Goal: Task Accomplishment & Management: Use online tool/utility

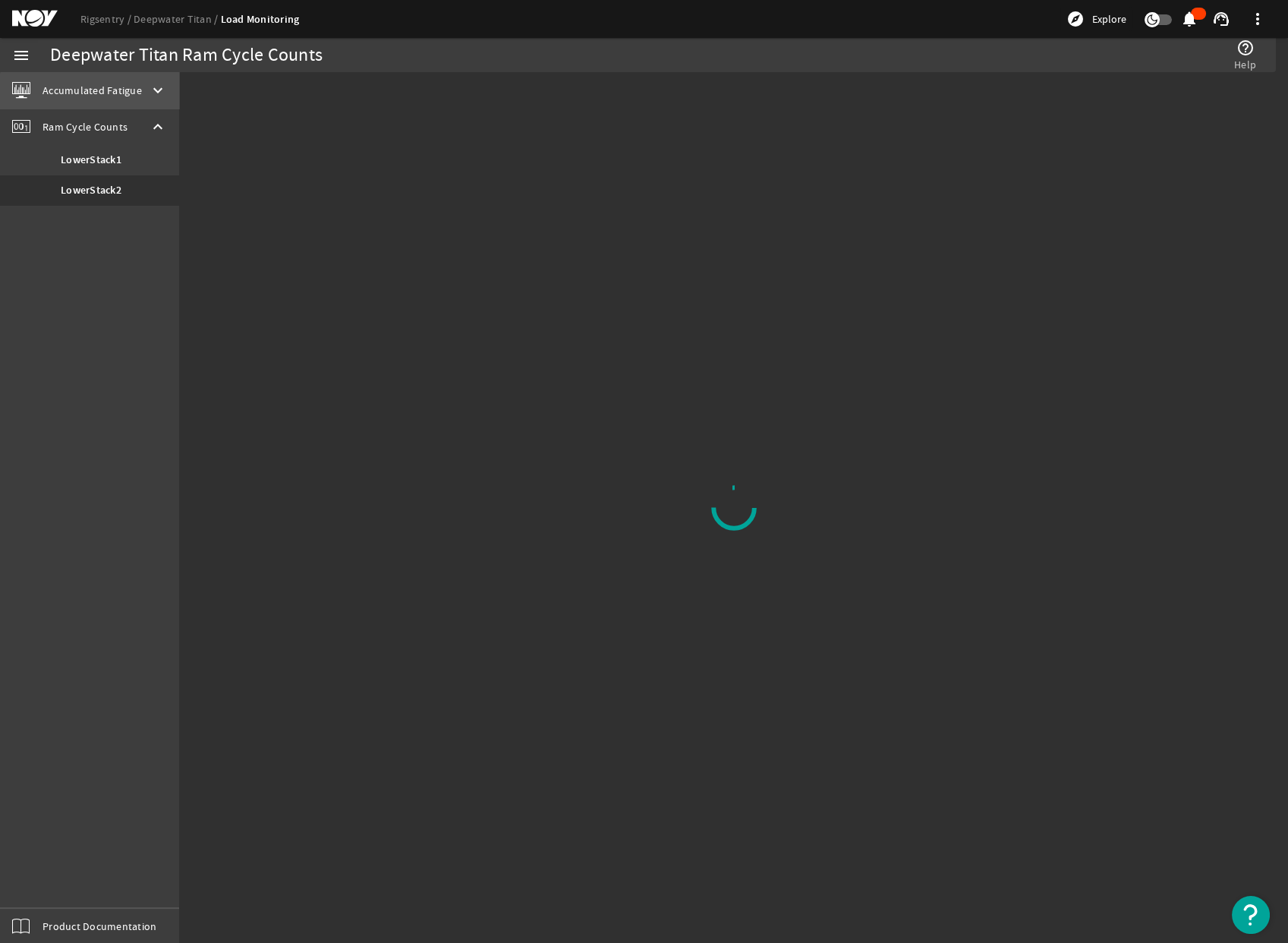
click at [112, 91] on span "Accumulated Fatigue" at bounding box center [92, 90] width 100 height 15
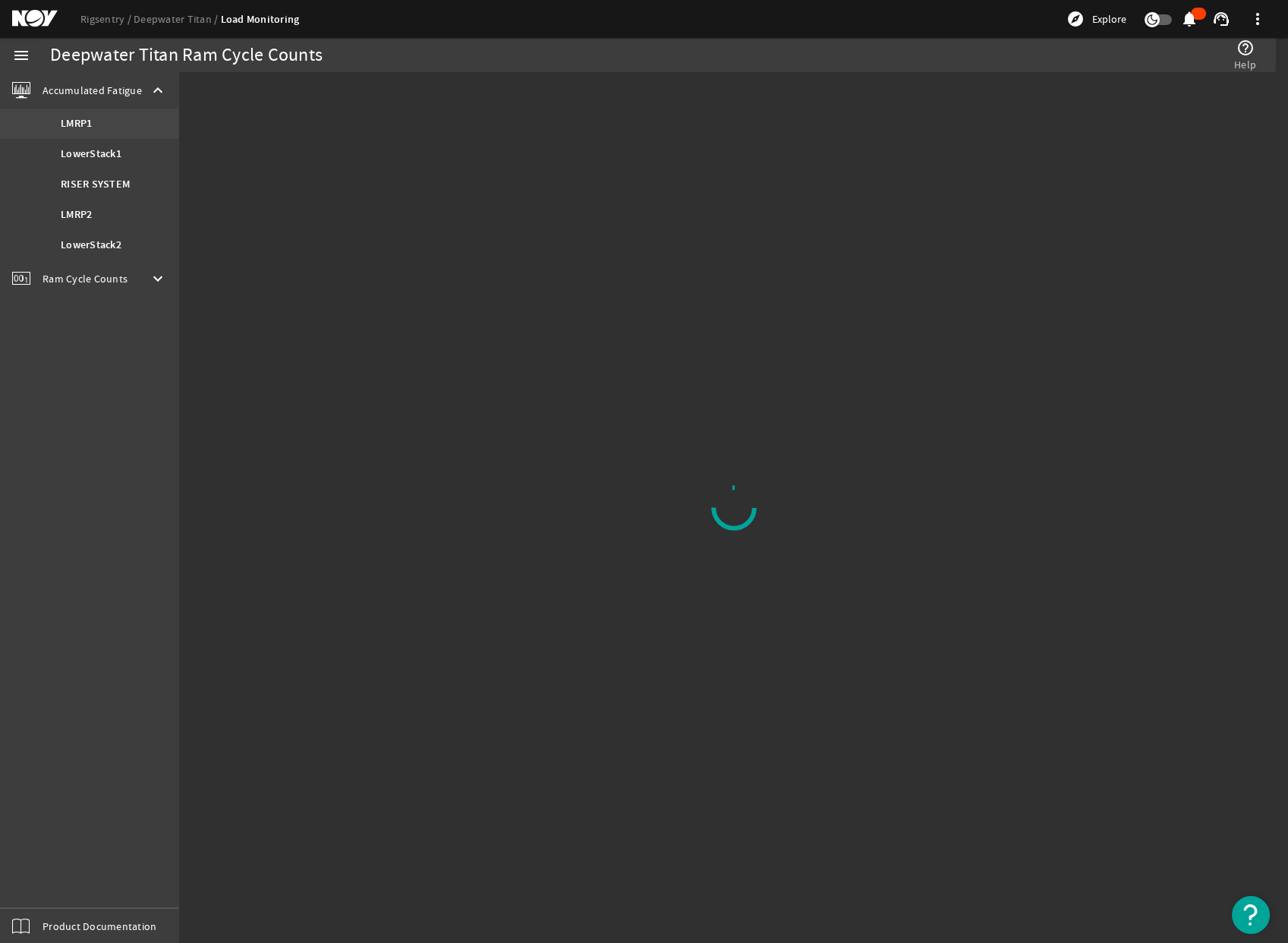
click at [89, 120] on b "LMRP1" at bounding box center [76, 124] width 31 height 15
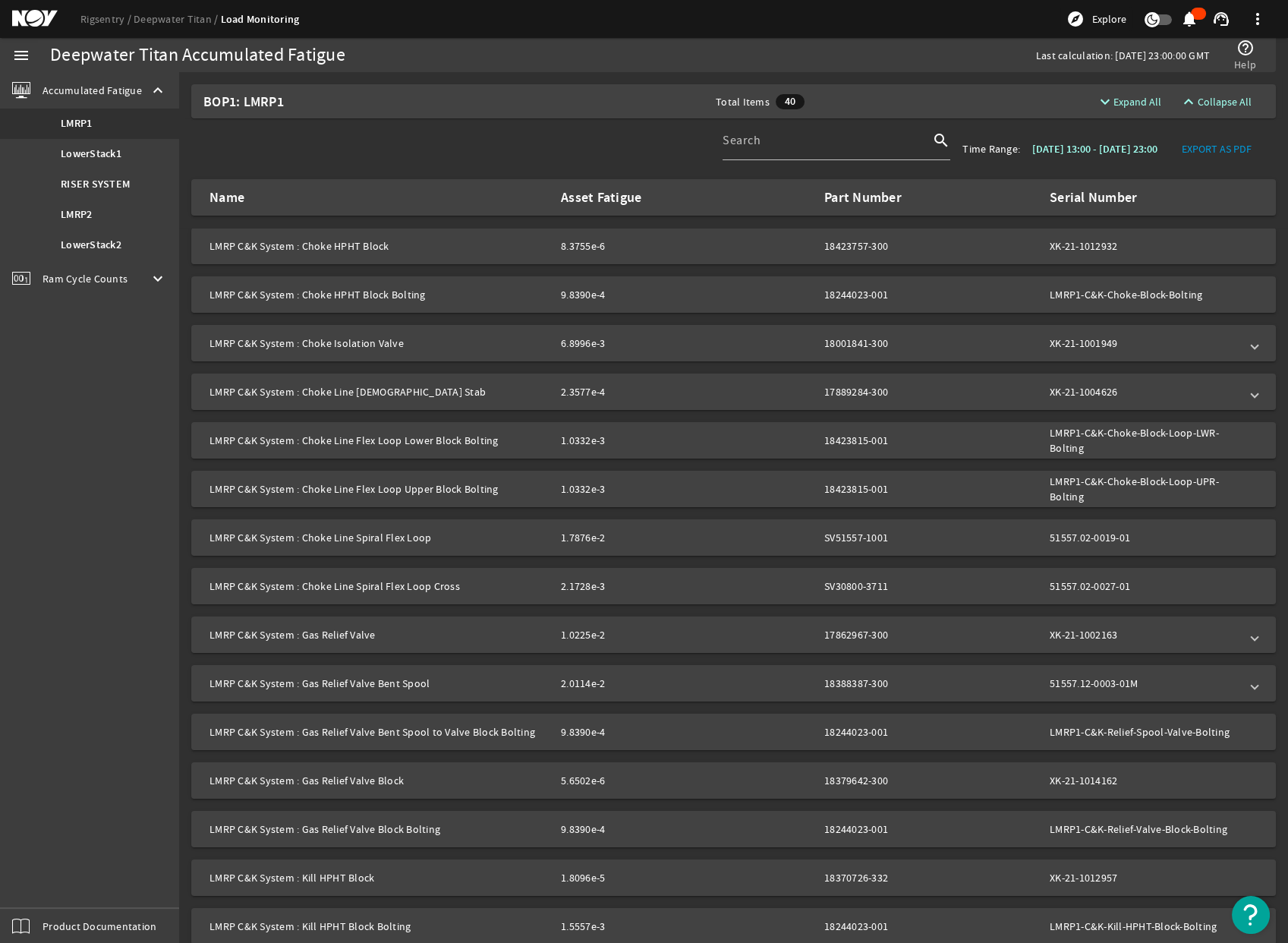
click at [1213, 143] on span "EXPORT AS PDF" at bounding box center [1216, 148] width 70 height 15
click at [176, 23] on link "Deepwater Titan" at bounding box center [177, 19] width 88 height 14
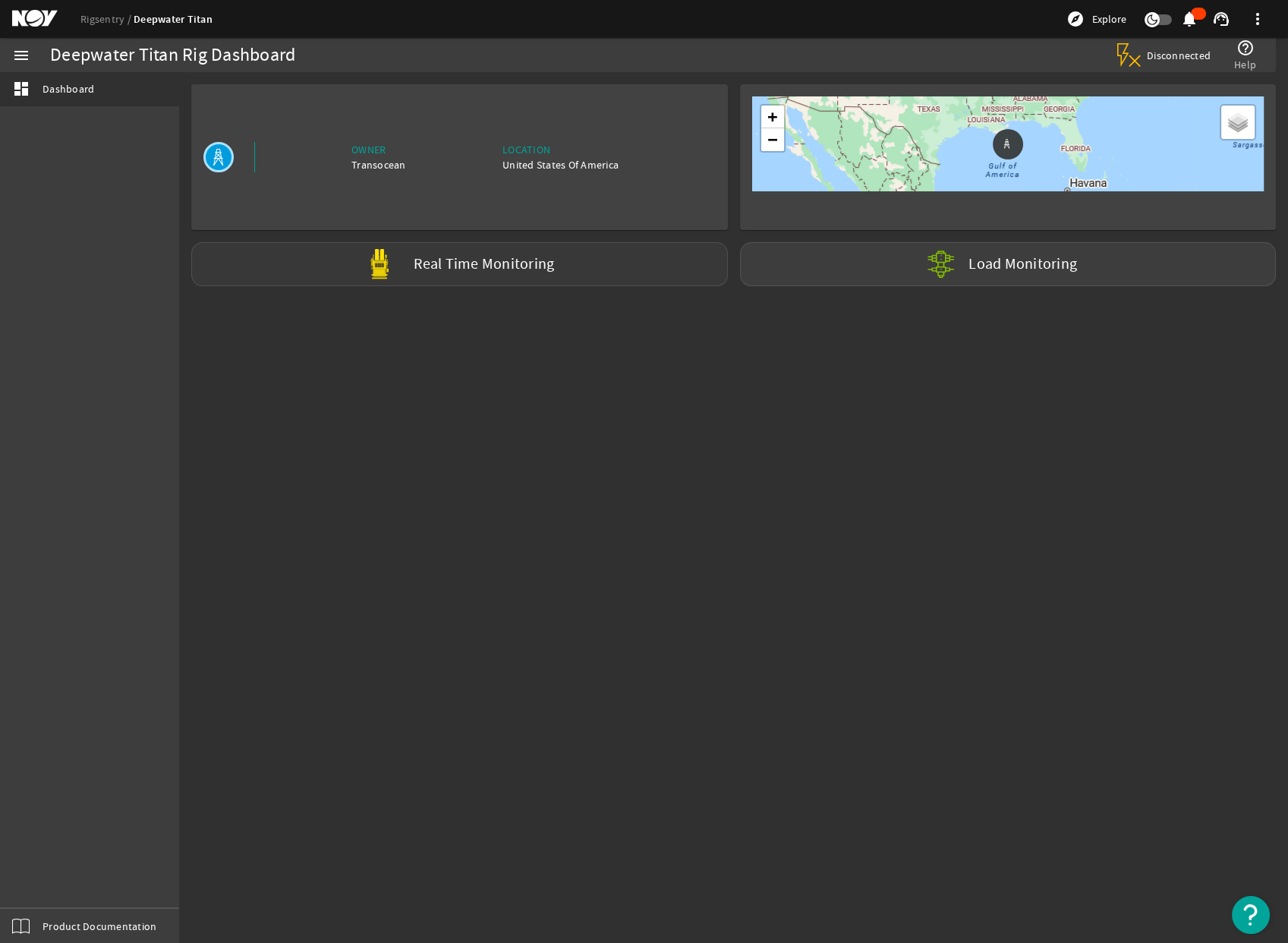
click at [617, 264] on div "Real Time Monitoring" at bounding box center [459, 264] width 536 height 44
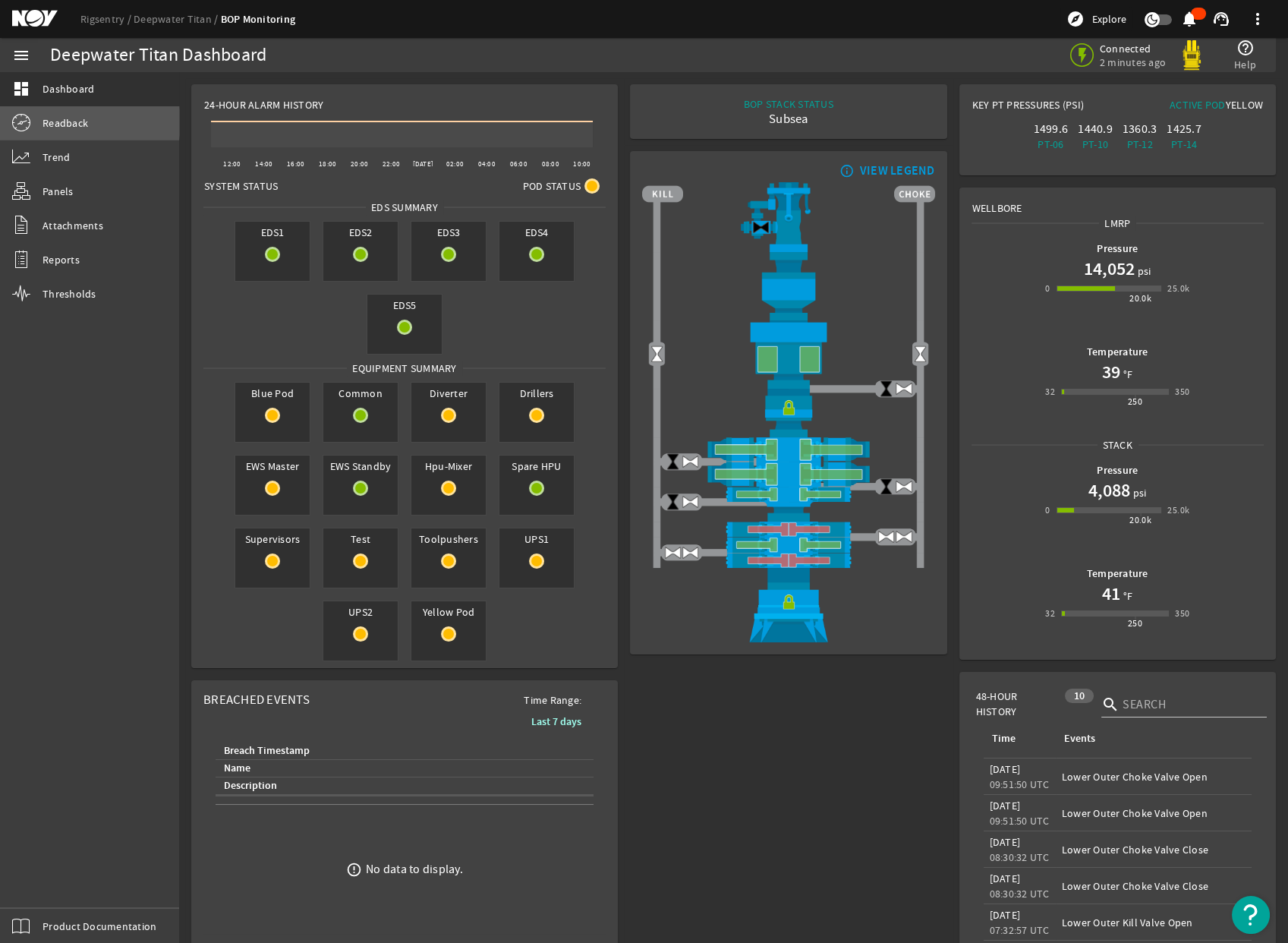
click at [60, 122] on span "Readback" at bounding box center [65, 123] width 46 height 15
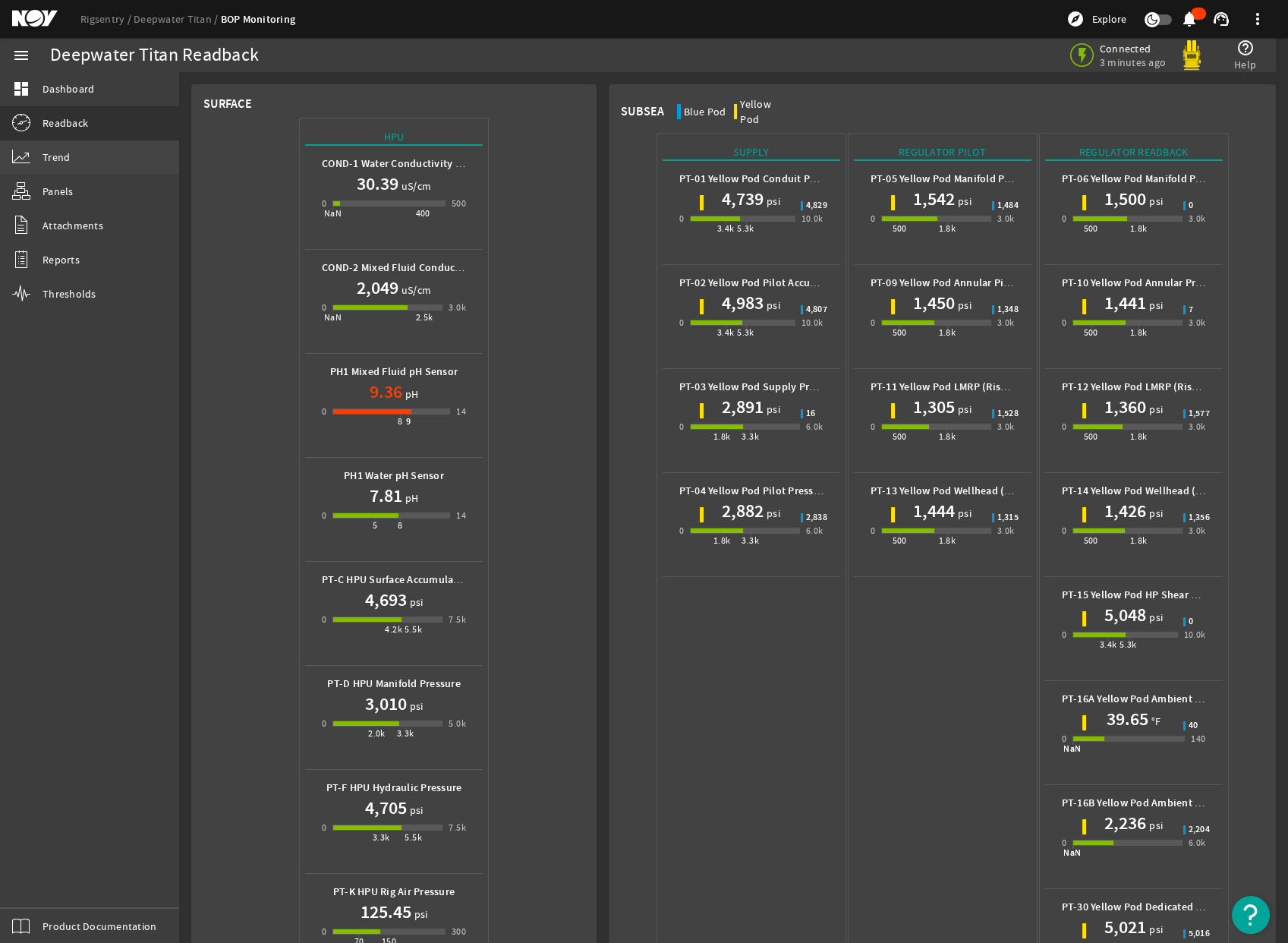
click at [48, 157] on span "Trend" at bounding box center [56, 157] width 27 height 15
